Goal: Information Seeking & Learning: Learn about a topic

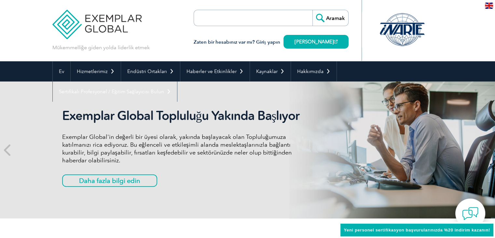
click at [19, 108] on div "Exemplar Global Topluluğu Yakında Başlıyor Exemplar Global'in değerli bir üyesi…" at bounding box center [247, 149] width 495 height 137
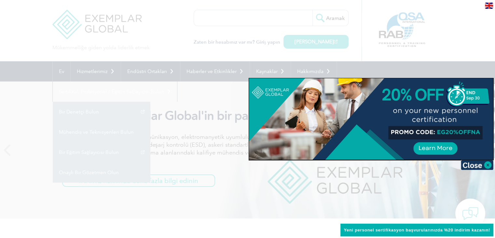
click at [470, 39] on div at bounding box center [247, 119] width 495 height 238
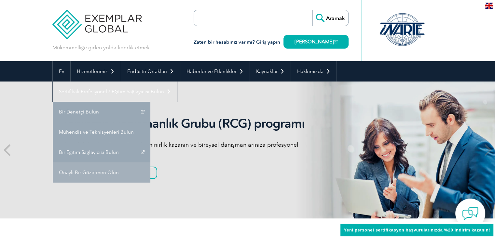
click at [99, 175] on link "Onaylı Bir Gözetmen Olun" at bounding box center [102, 172] width 98 height 20
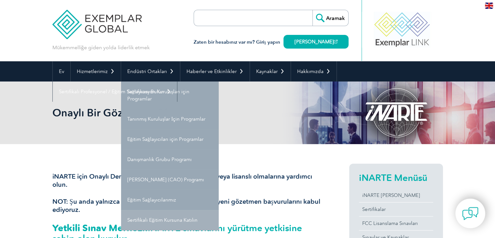
click at [148, 214] on link "Sertifikalı Eğitim Kursuna Katılın" at bounding box center [170, 220] width 98 height 20
